Goal: Task Accomplishment & Management: Use online tool/utility

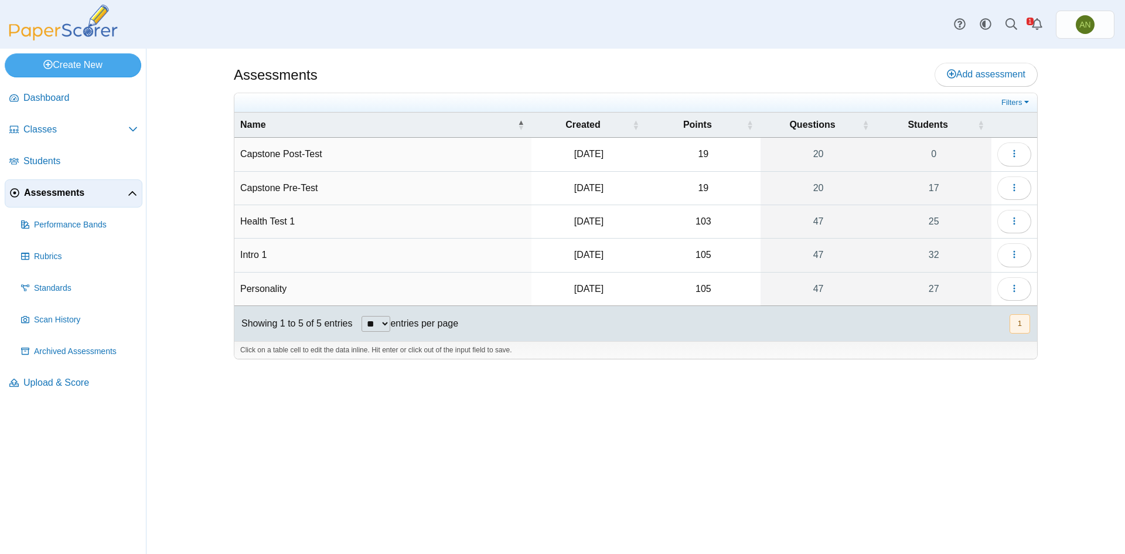
click at [271, 291] on td "Personality" at bounding box center [382, 288] width 297 height 33
click at [1017, 292] on icon "button" at bounding box center [1014, 288] width 9 height 9
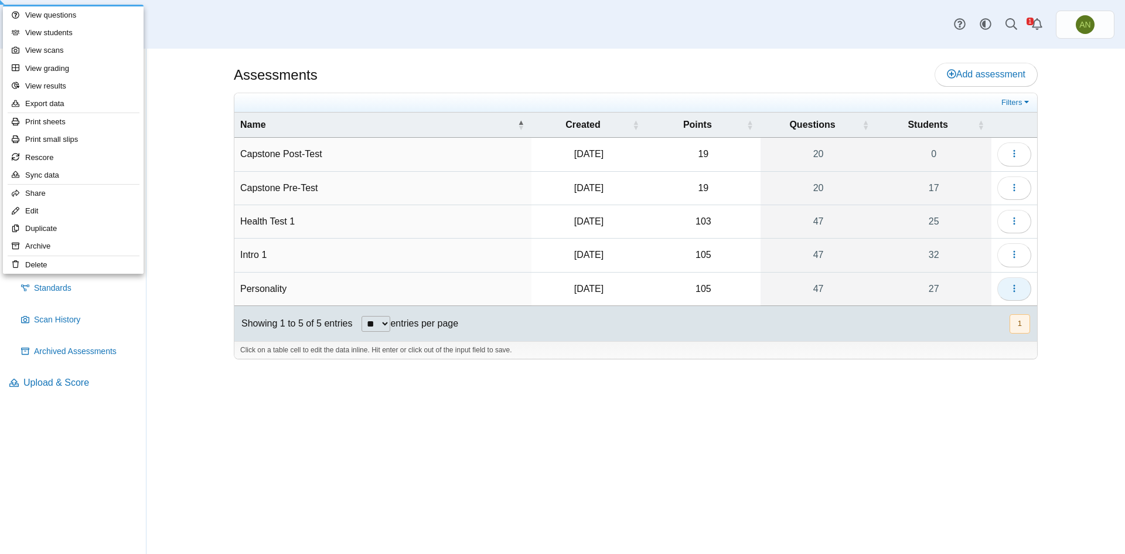
click at [1018, 289] on icon "button" at bounding box center [1014, 288] width 9 height 9
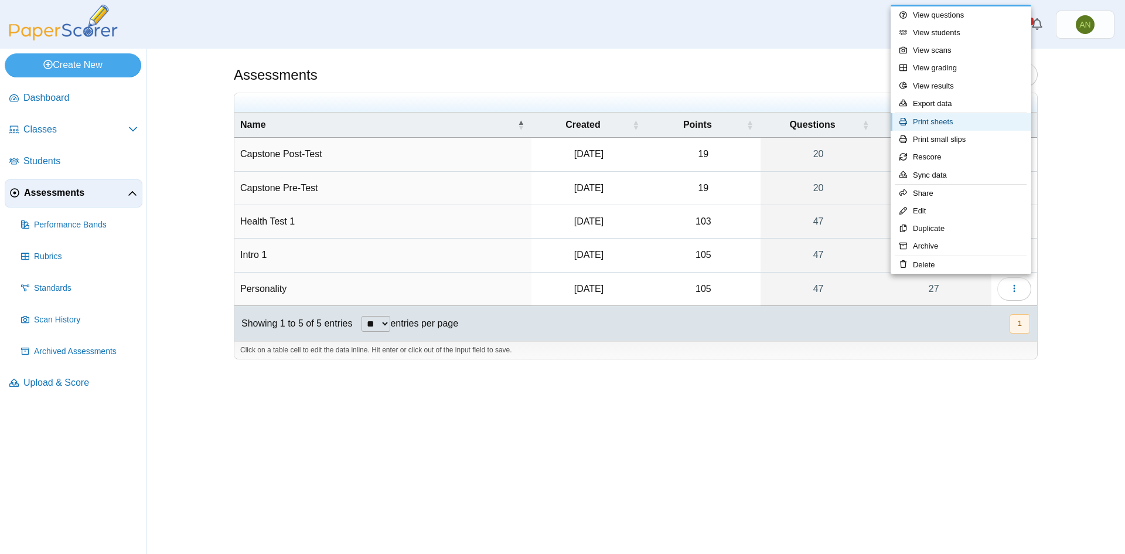
click at [949, 126] on link "Print sheets" at bounding box center [961, 122] width 141 height 18
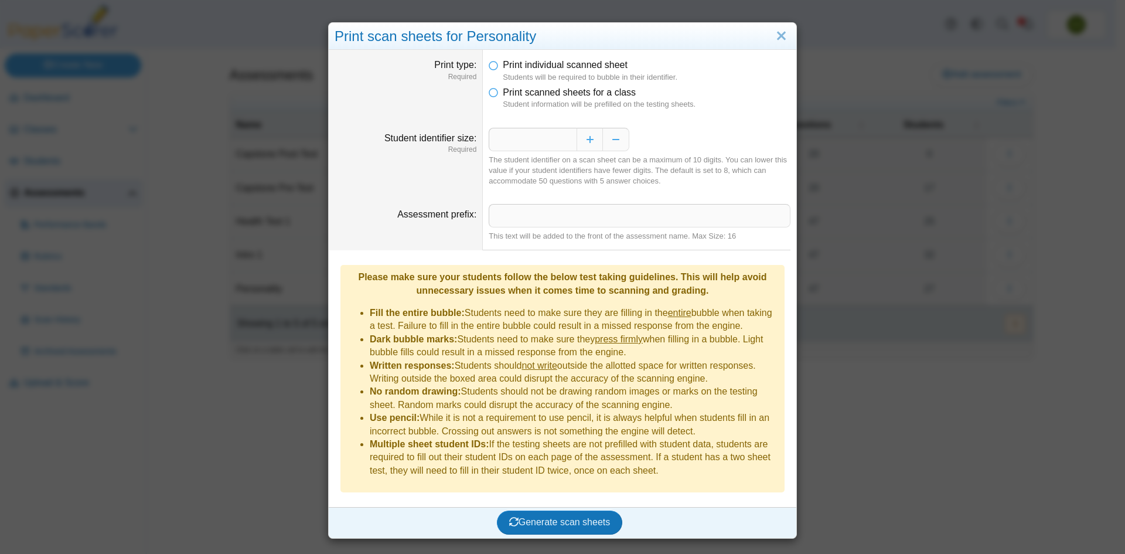
click at [494, 69] on li "Print individual scanned sheet Students will be required to bubble in their ide…" at bounding box center [640, 71] width 302 height 24
click at [615, 148] on button "Decrease" at bounding box center [616, 139] width 26 height 23
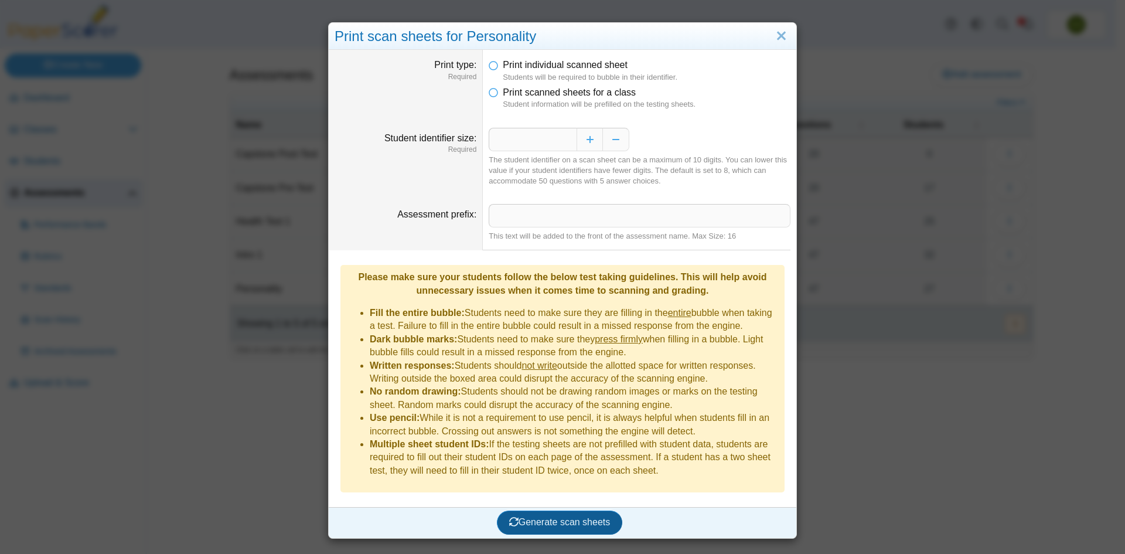
click at [591, 517] on span "Generate scan sheets" at bounding box center [559, 522] width 101 height 10
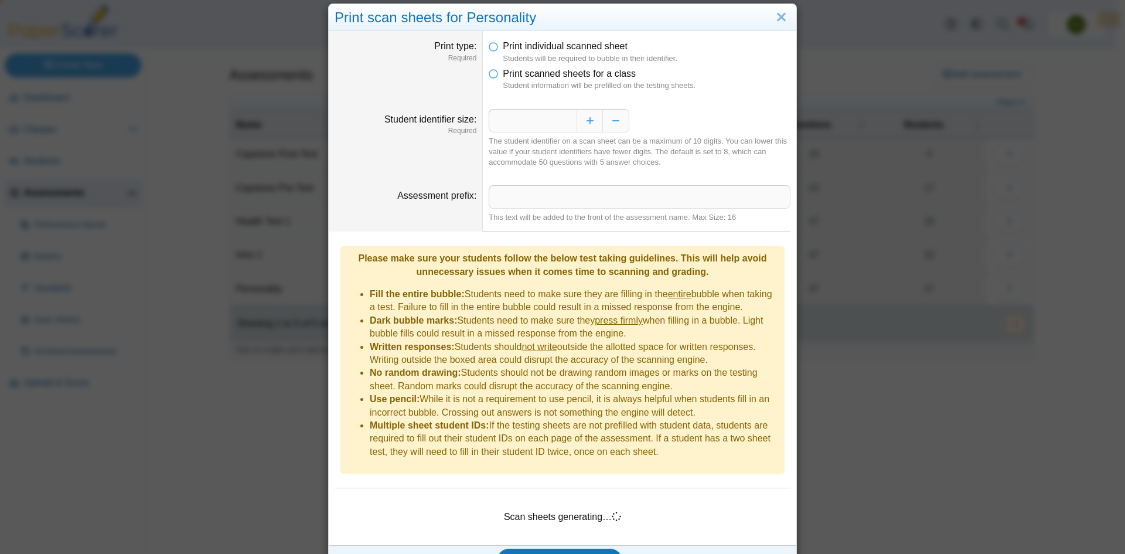
scroll to position [29, 0]
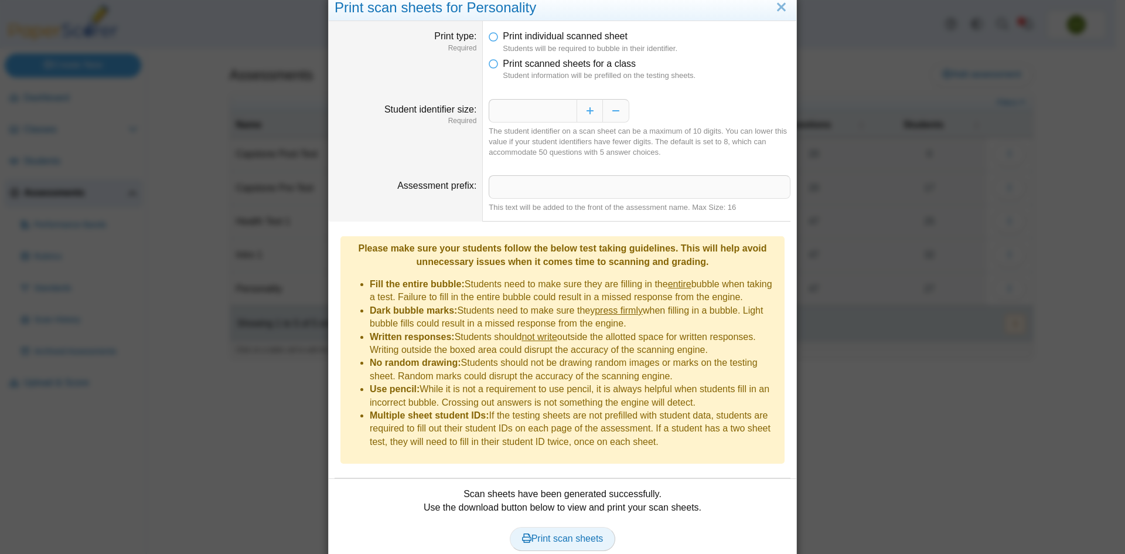
click at [569, 527] on link "Print scan sheets" at bounding box center [563, 538] width 106 height 23
